Goal: Navigation & Orientation: Understand site structure

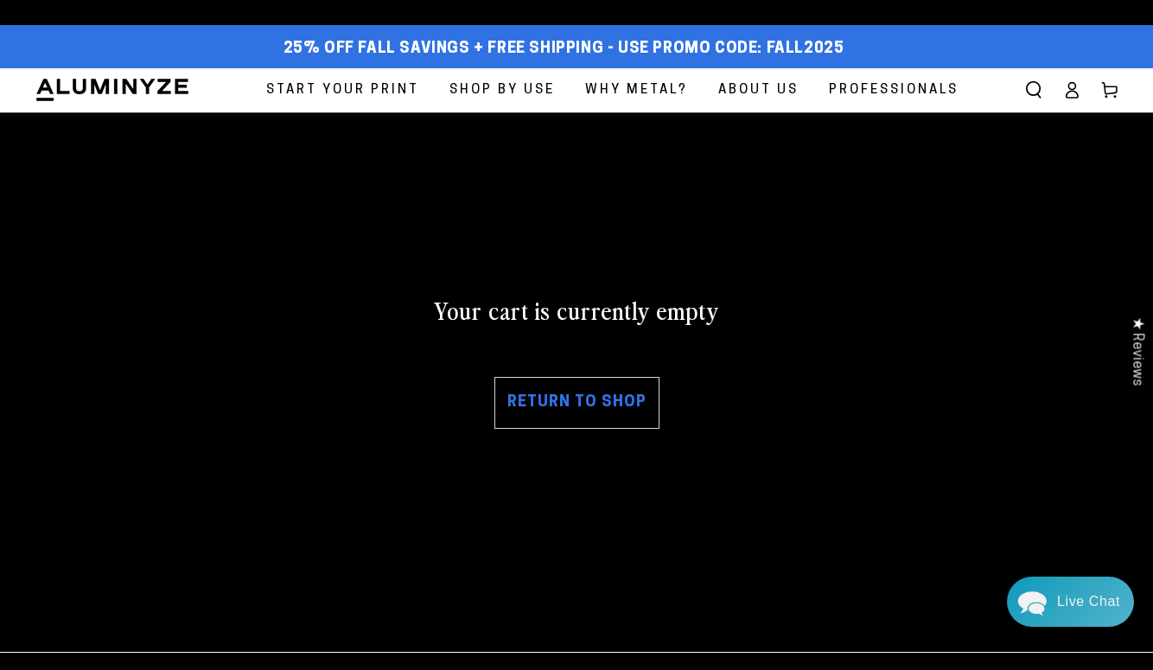
click at [120, 93] on img at bounding box center [113, 90] width 156 height 26
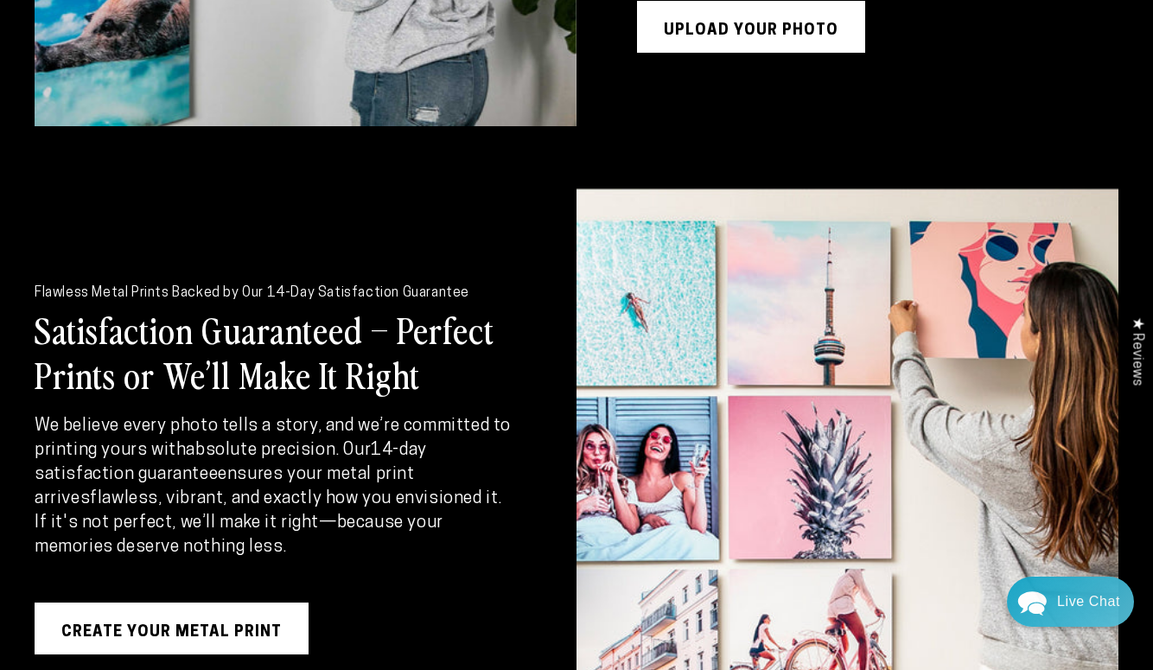
scroll to position [3278, 0]
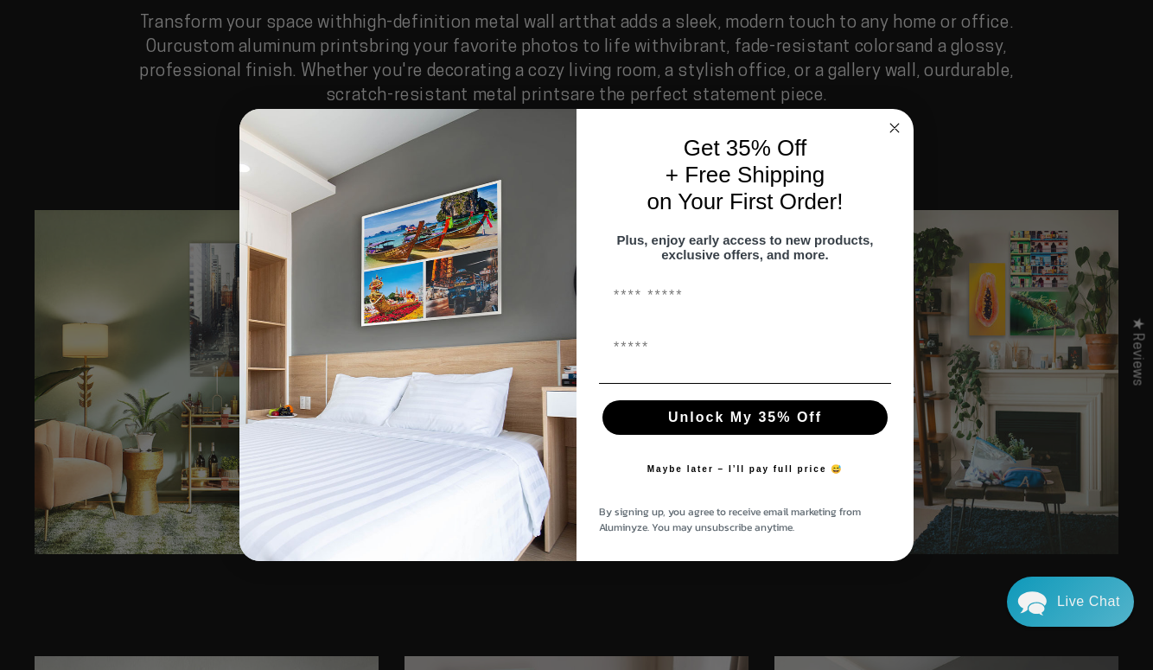
click at [893, 109] on form "Get 35% Off + Free Shipping on Your First Order! Plus, enjoy early access to ne…" at bounding box center [576, 335] width 674 height 453
click at [895, 127] on circle "Close dialog" at bounding box center [895, 128] width 20 height 20
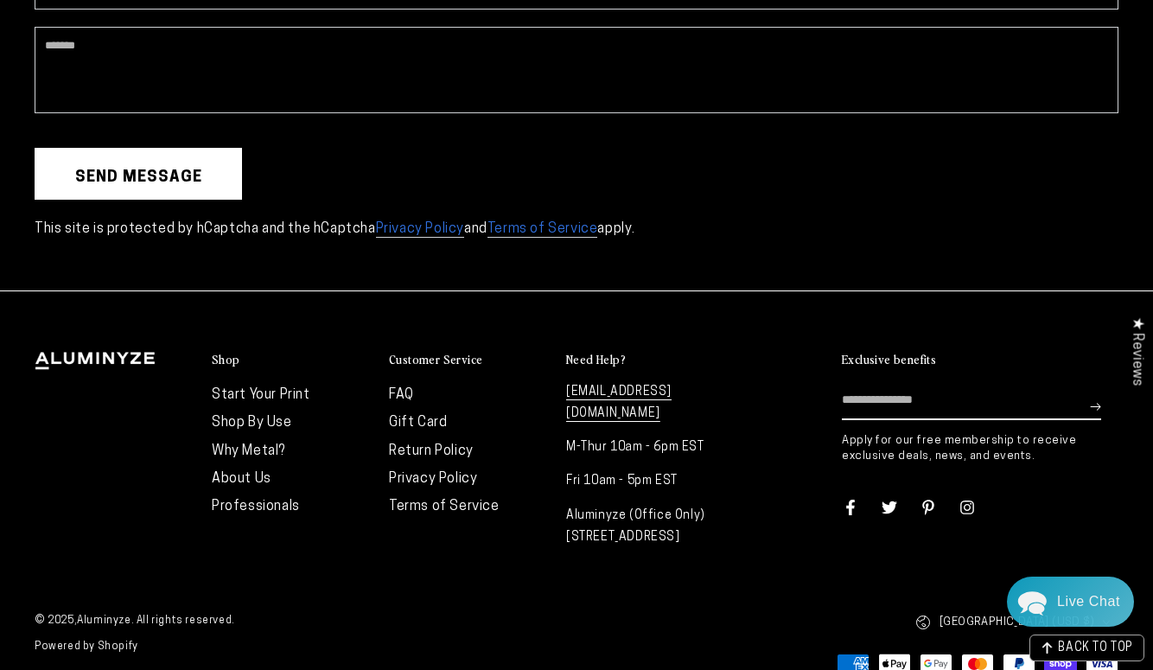
scroll to position [4597, 0]
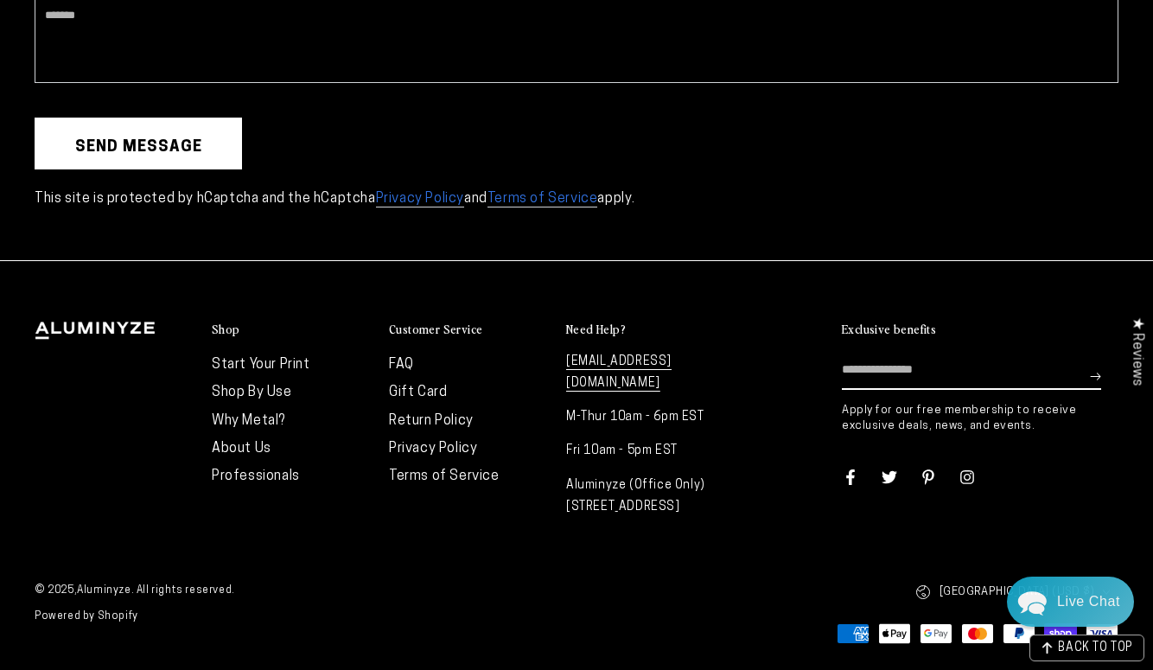
click at [440, 480] on link "Terms of Service" at bounding box center [444, 476] width 111 height 14
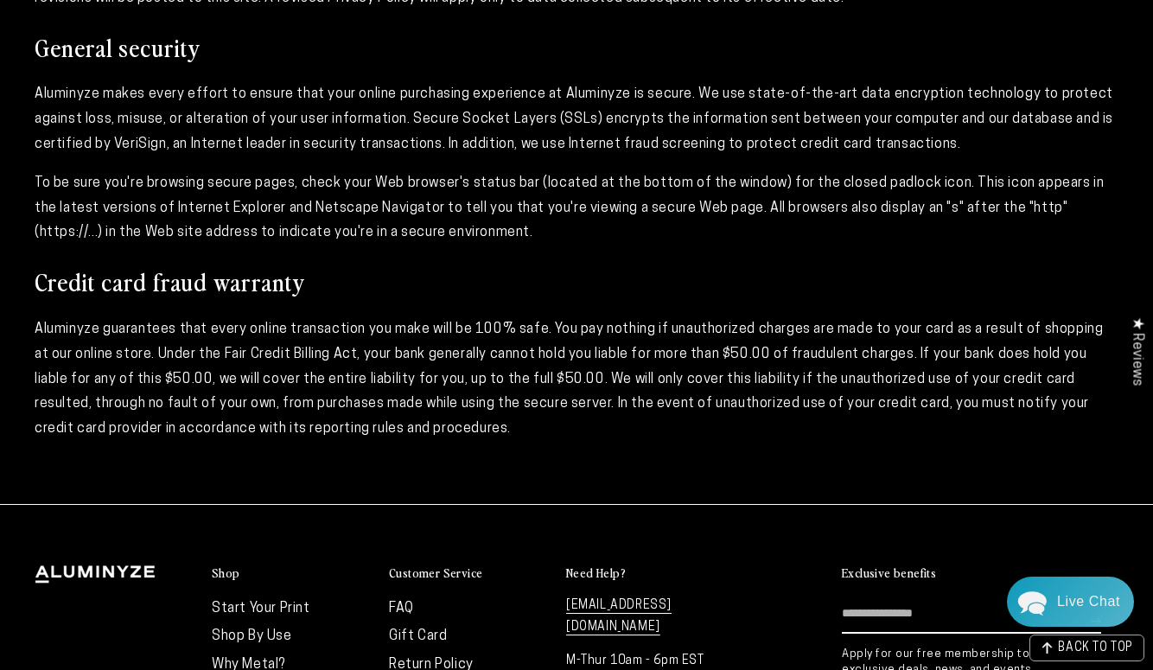
scroll to position [1042, 0]
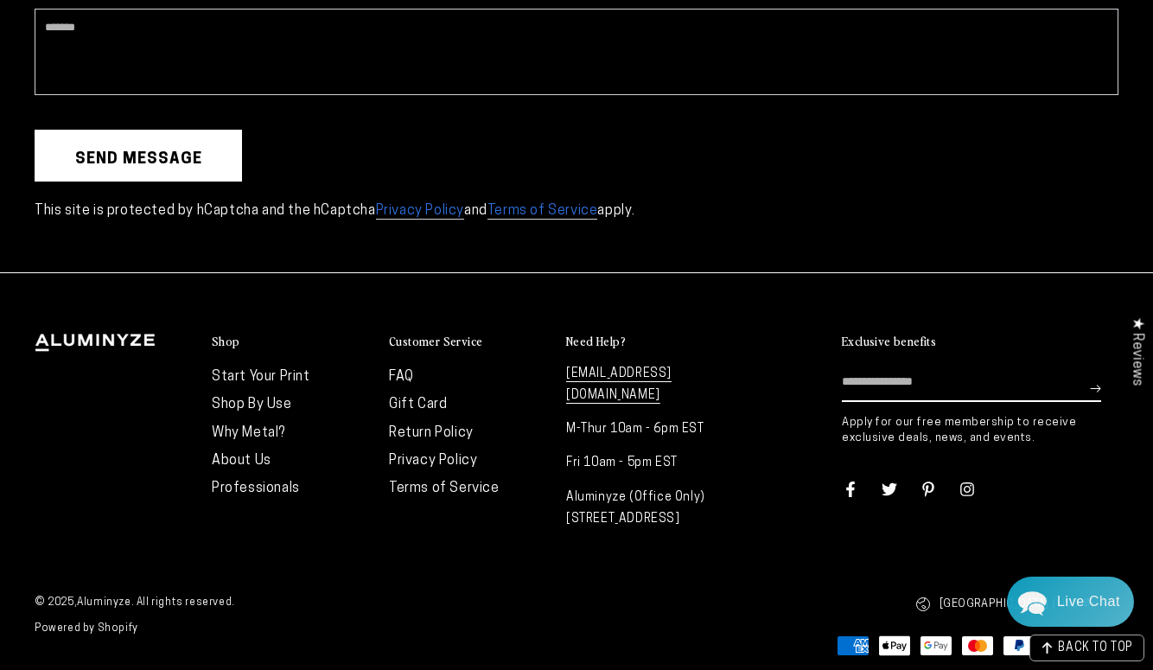
scroll to position [4597, 0]
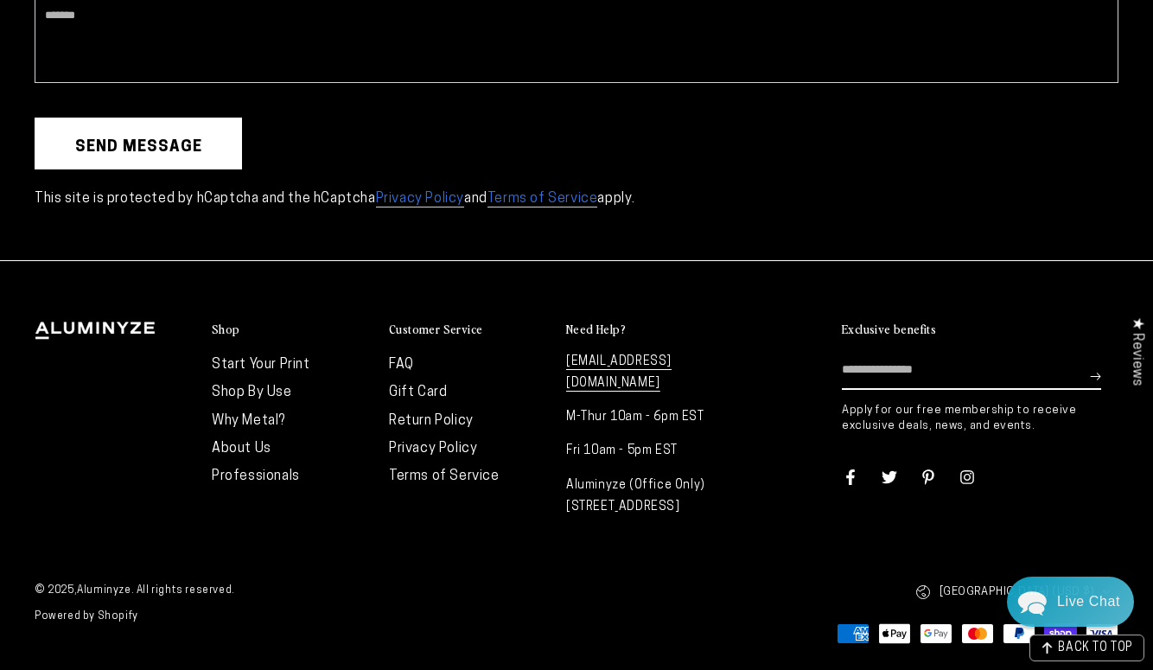
click at [423, 418] on link "Return Policy" at bounding box center [431, 421] width 85 height 14
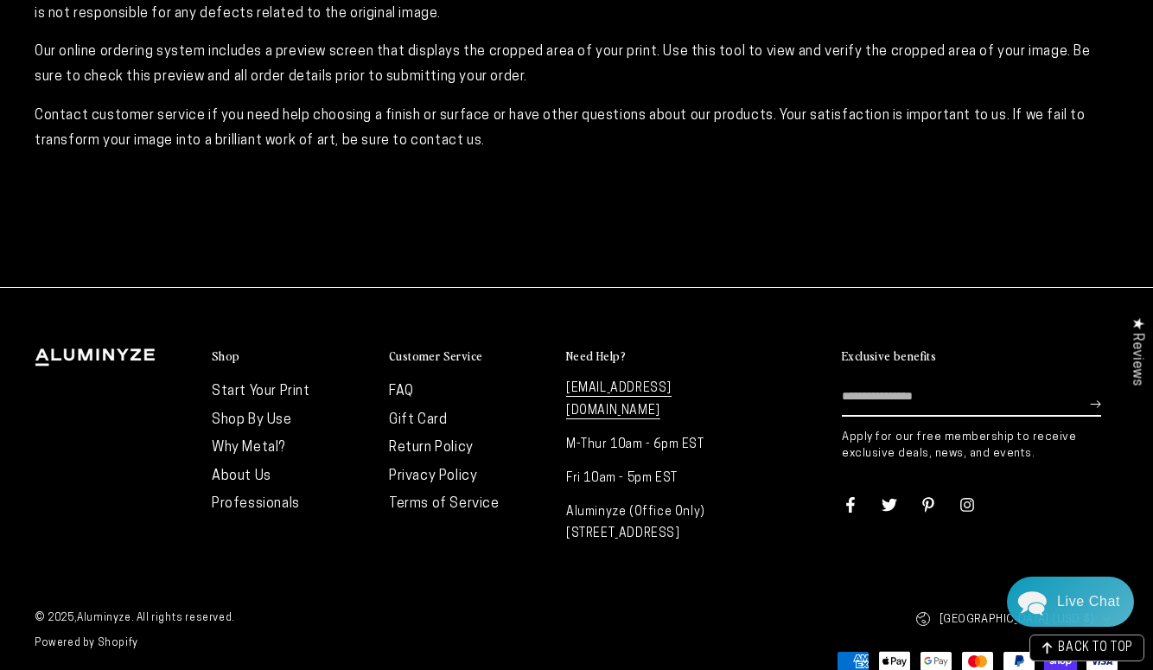
scroll to position [578, 0]
